Goal: Transaction & Acquisition: Purchase product/service

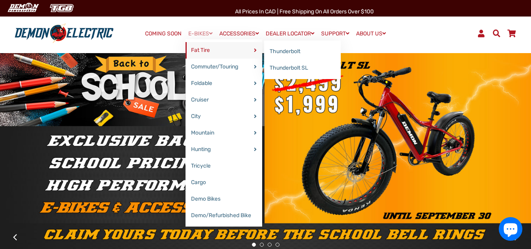
drag, startPoint x: 0, startPoint y: 0, endPoint x: 191, endPoint y: 50, distance: 197.0
click at [191, 50] on link "Fat Tire" at bounding box center [223, 50] width 77 height 17
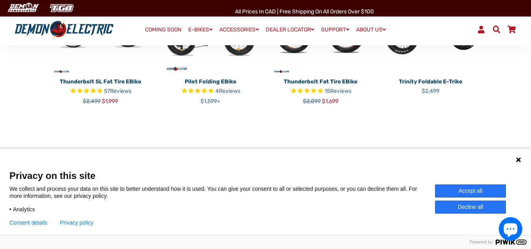
scroll to position [295, 0]
click at [470, 190] on button "Accept all" at bounding box center [470, 190] width 71 height 13
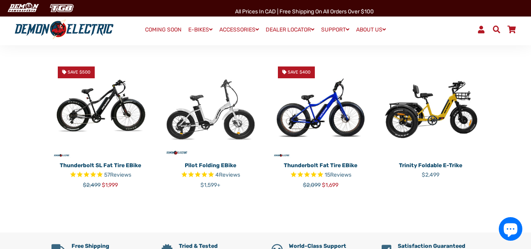
scroll to position [214, 0]
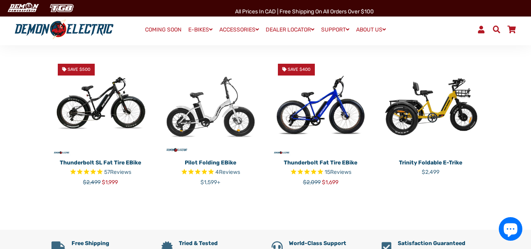
click at [133, 127] on img at bounding box center [100, 106] width 98 height 98
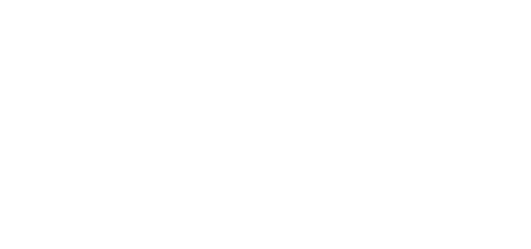
select select "******"
